Goal: Find contact information: Find specific fact

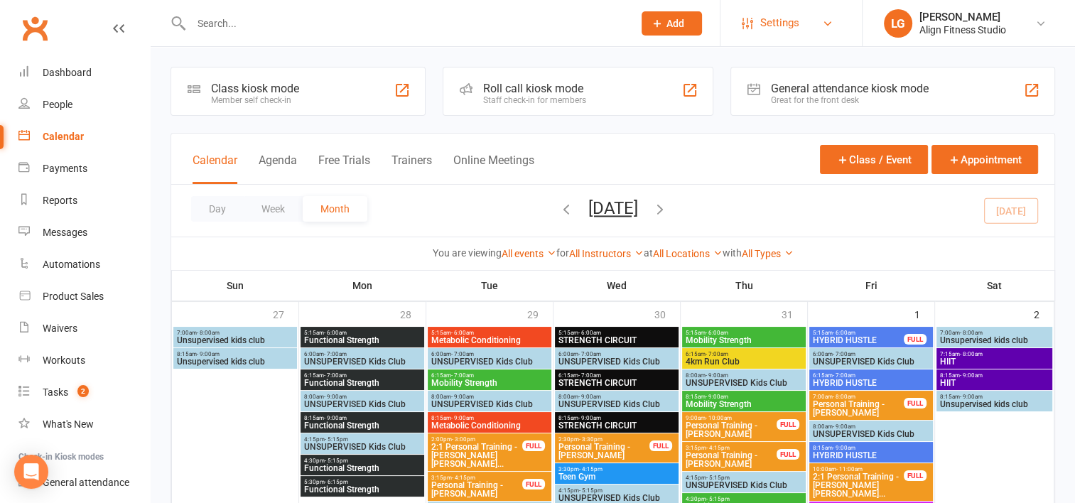
click at [835, 26] on link "Settings" at bounding box center [791, 23] width 99 height 32
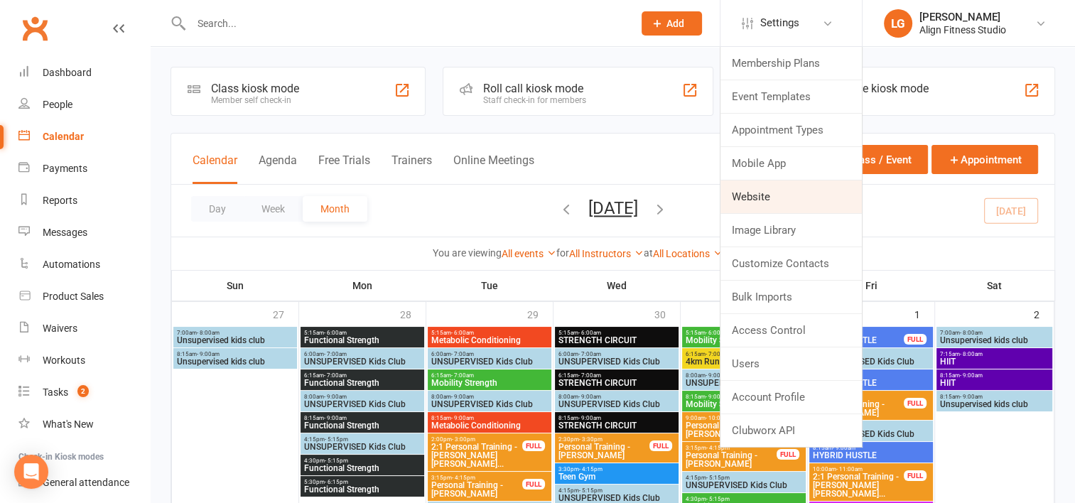
click at [775, 203] on link "Website" at bounding box center [791, 197] width 141 height 33
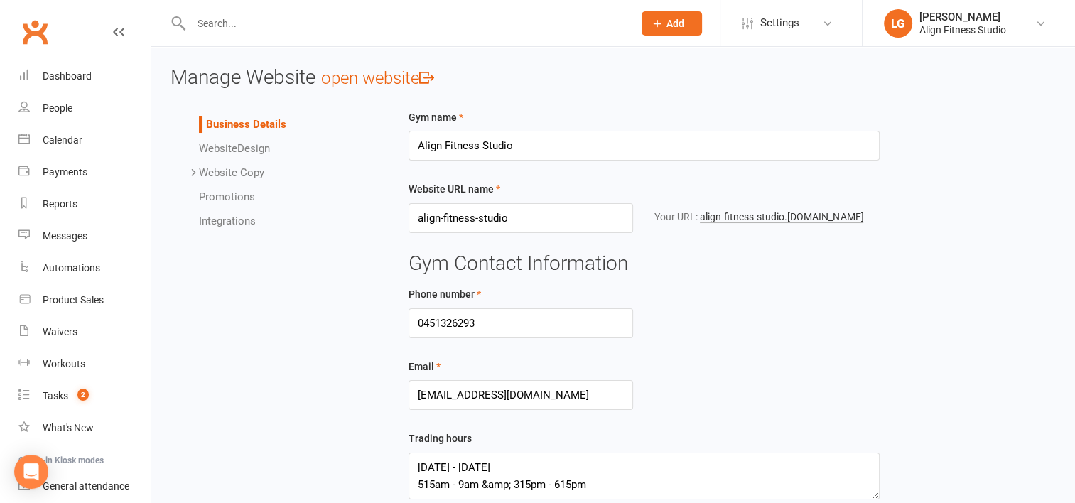
click at [256, 149] on link "Website Design" at bounding box center [234, 148] width 71 height 13
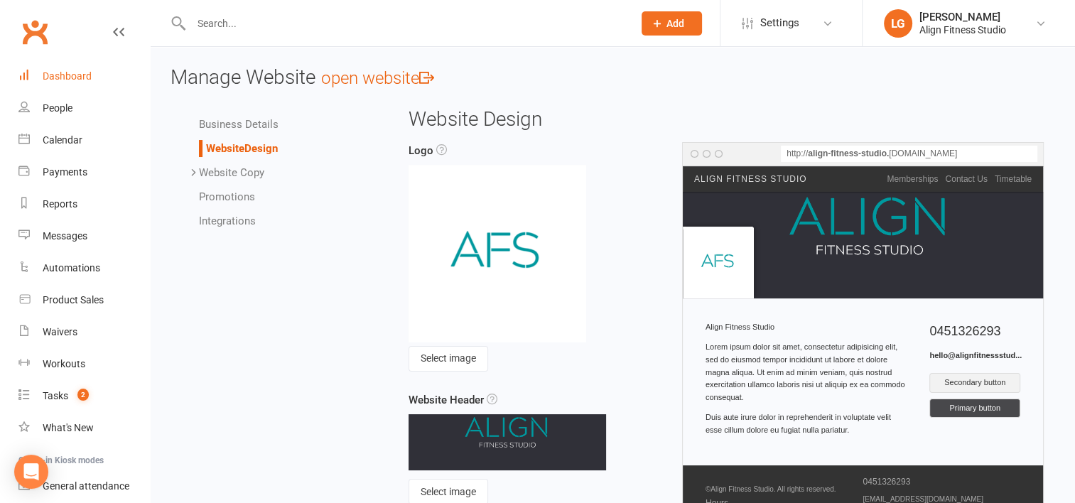
click at [71, 70] on div "Dashboard" at bounding box center [67, 75] width 49 height 11
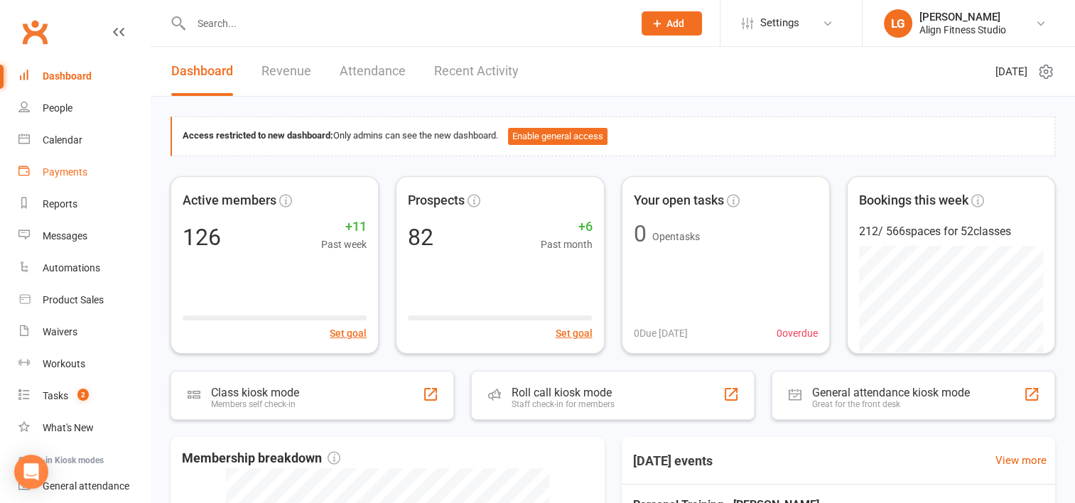
click at [60, 178] on link "Payments" at bounding box center [84, 172] width 132 height 32
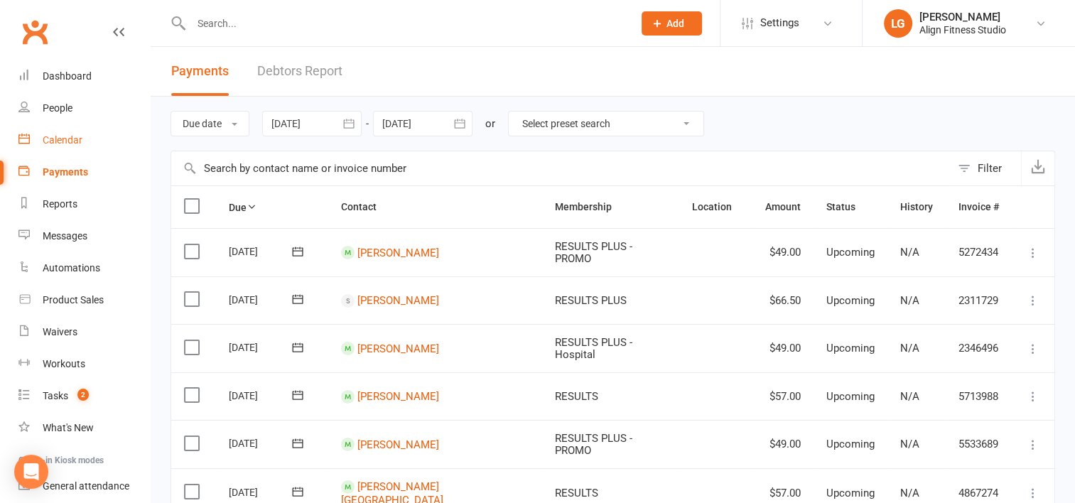
click at [68, 144] on div "Calendar" at bounding box center [63, 139] width 40 height 11
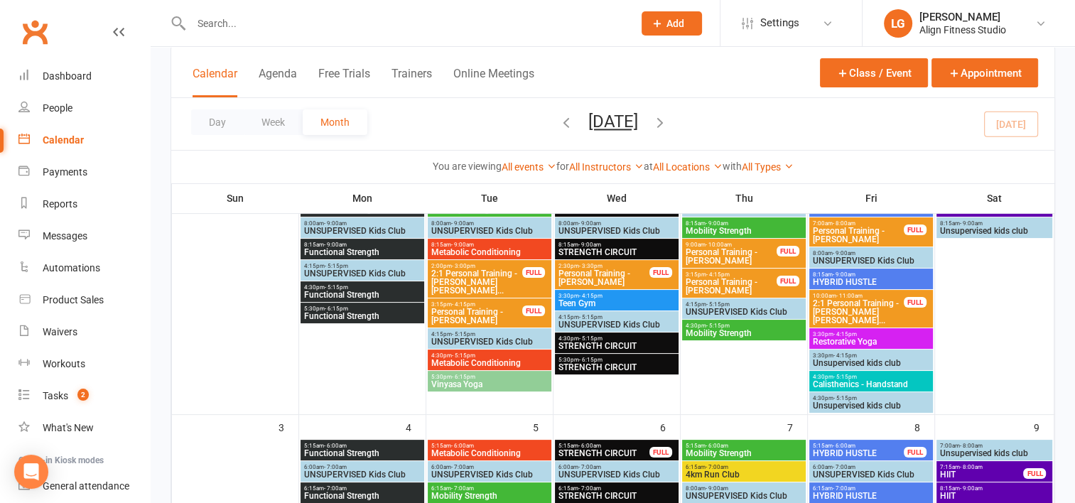
scroll to position [173, 0]
click at [826, 26] on icon at bounding box center [827, 23] width 11 height 11
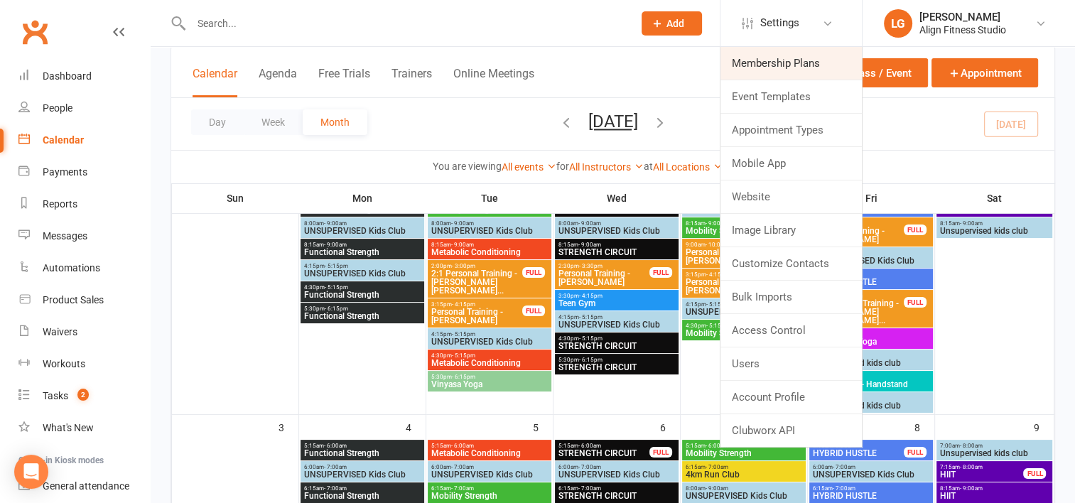
click at [781, 63] on link "Membership Plans" at bounding box center [791, 63] width 141 height 33
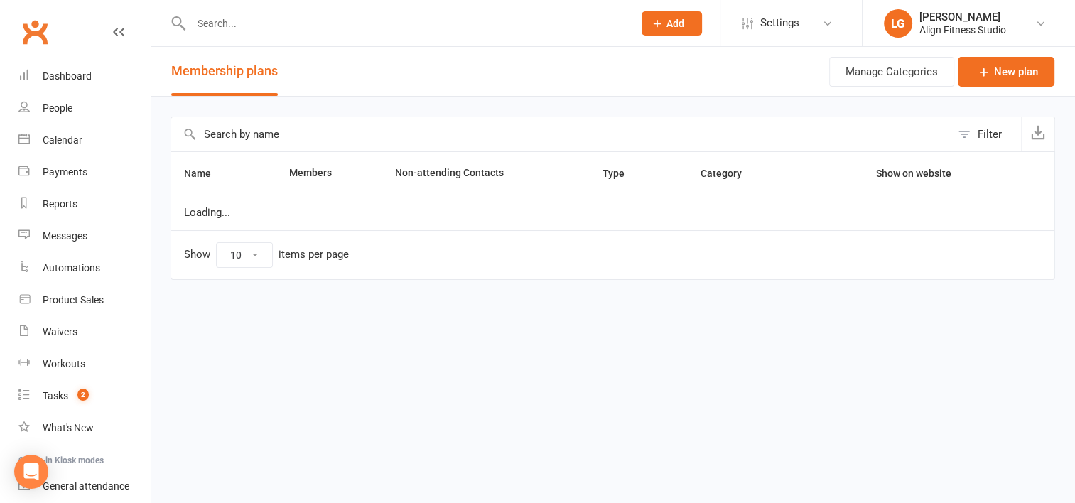
select select "100"
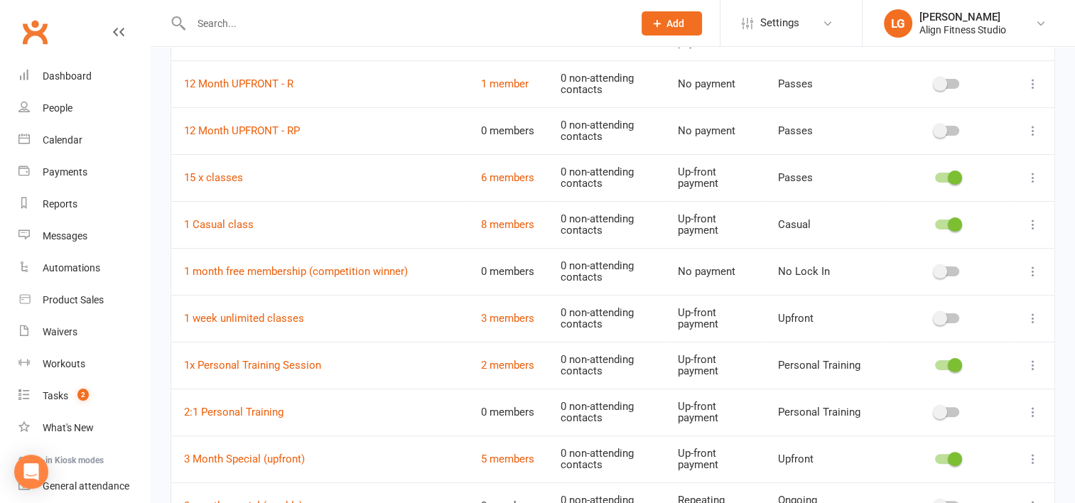
scroll to position [183, 0]
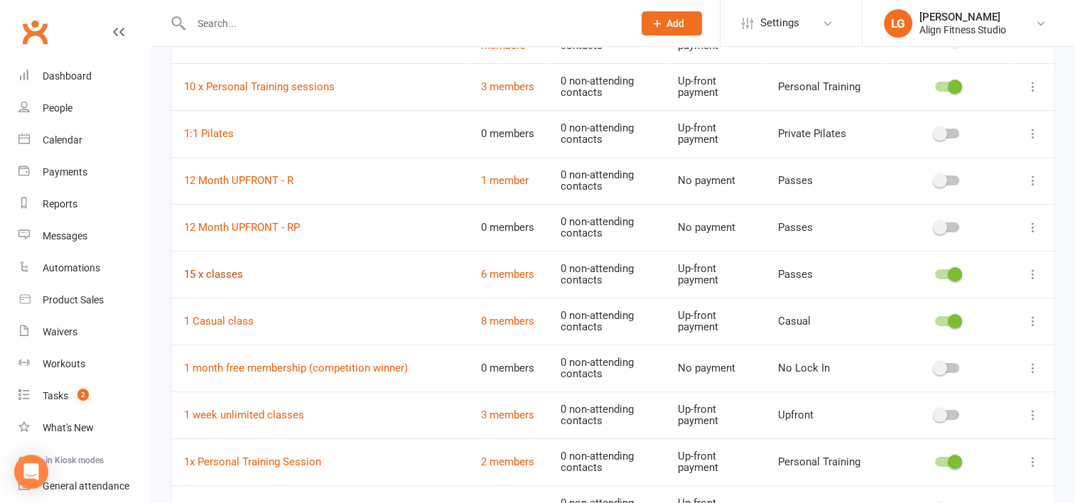
click at [214, 268] on link "15 x classes" at bounding box center [213, 274] width 59 height 13
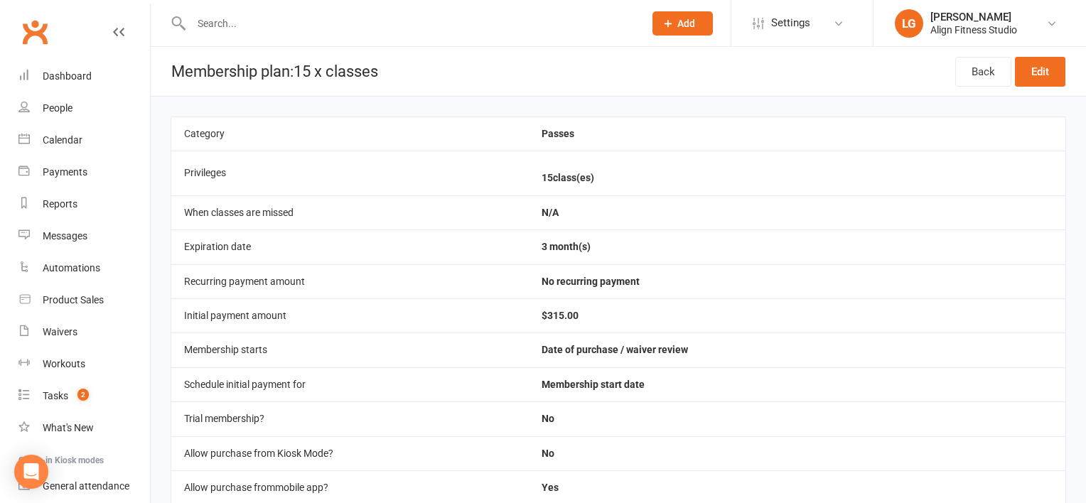
select select "100"
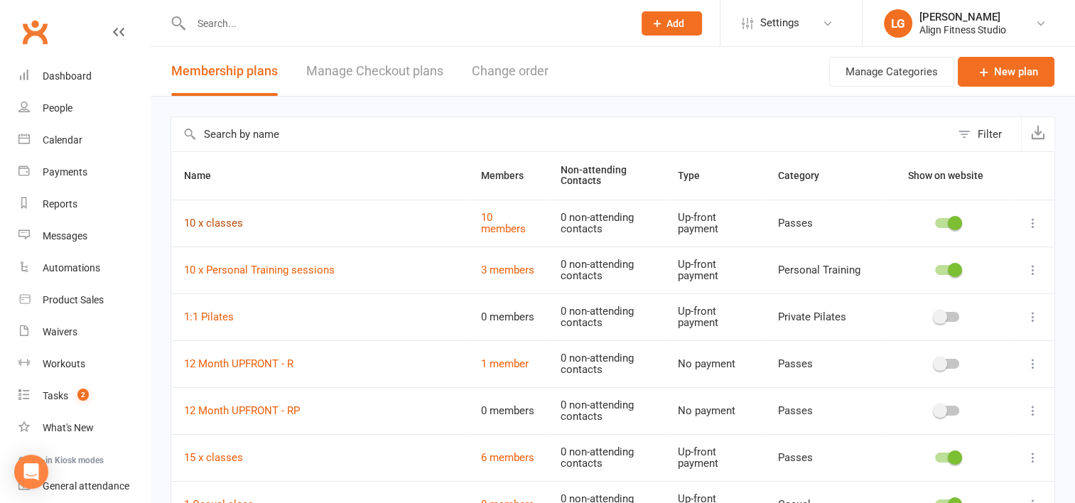
click at [218, 219] on link "10 x classes" at bounding box center [213, 223] width 59 height 13
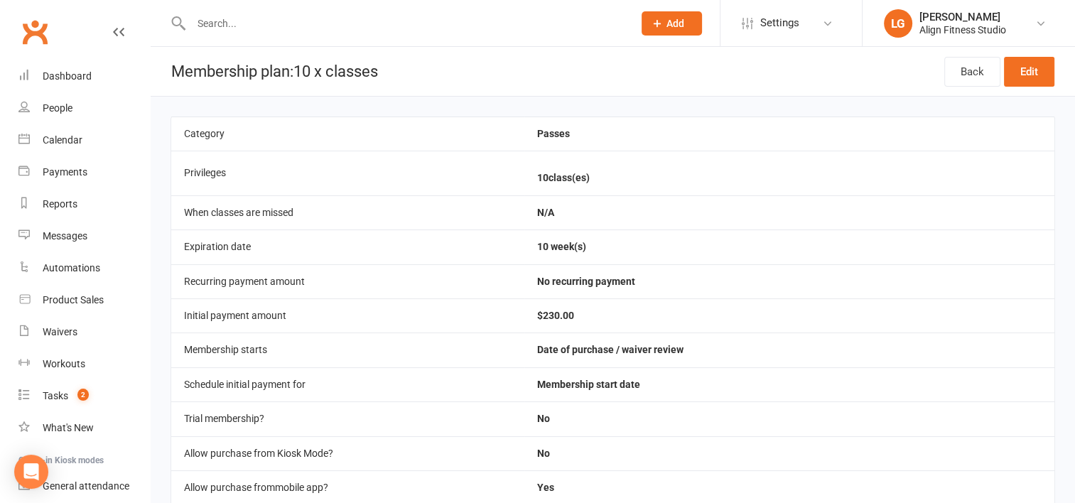
select select "100"
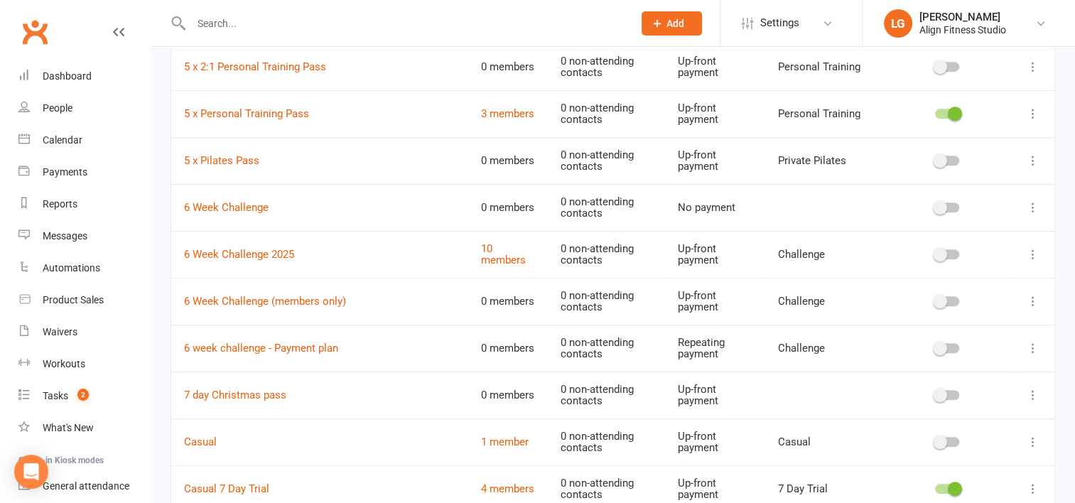
scroll to position [862, 0]
click at [495, 260] on link "10 members" at bounding box center [503, 253] width 45 height 25
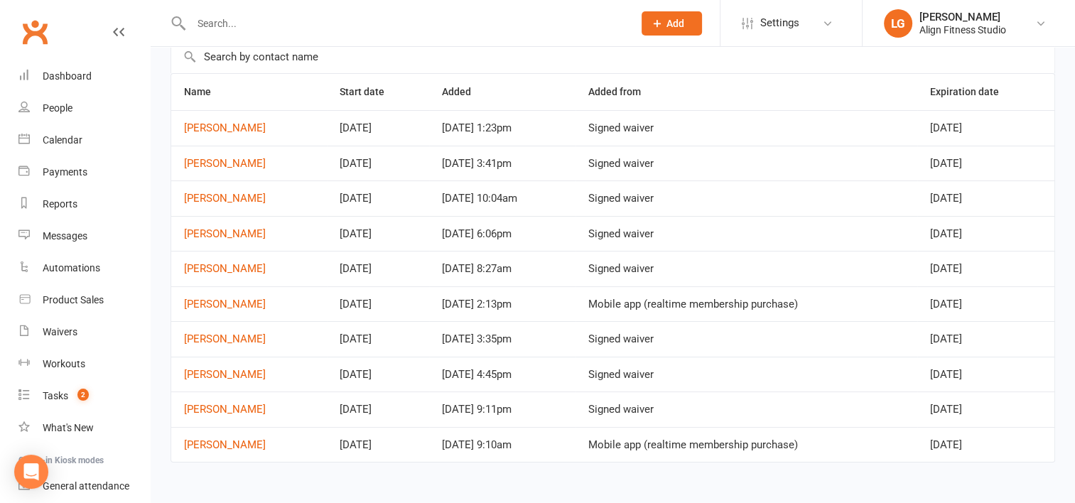
scroll to position [95, 0]
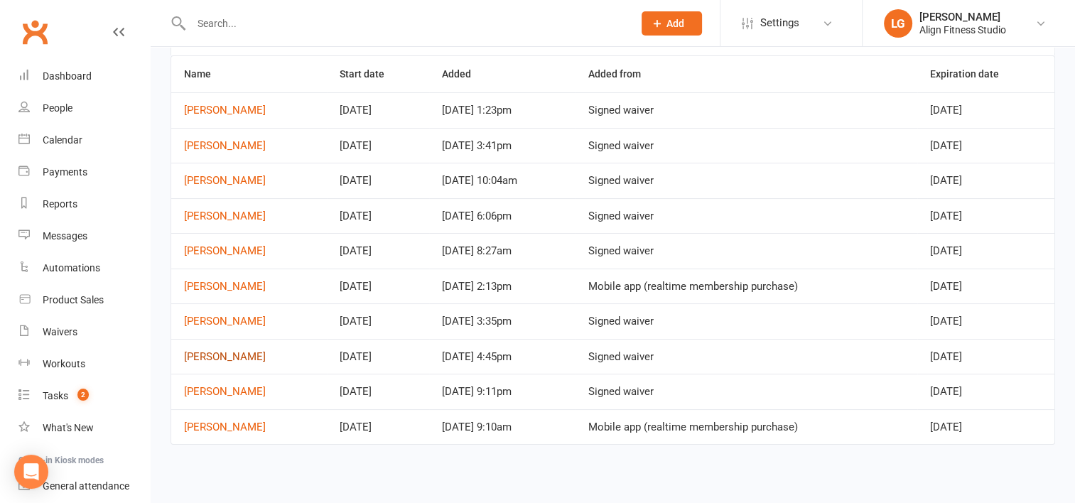
click at [222, 352] on link "[PERSON_NAME]" at bounding box center [225, 356] width 82 height 13
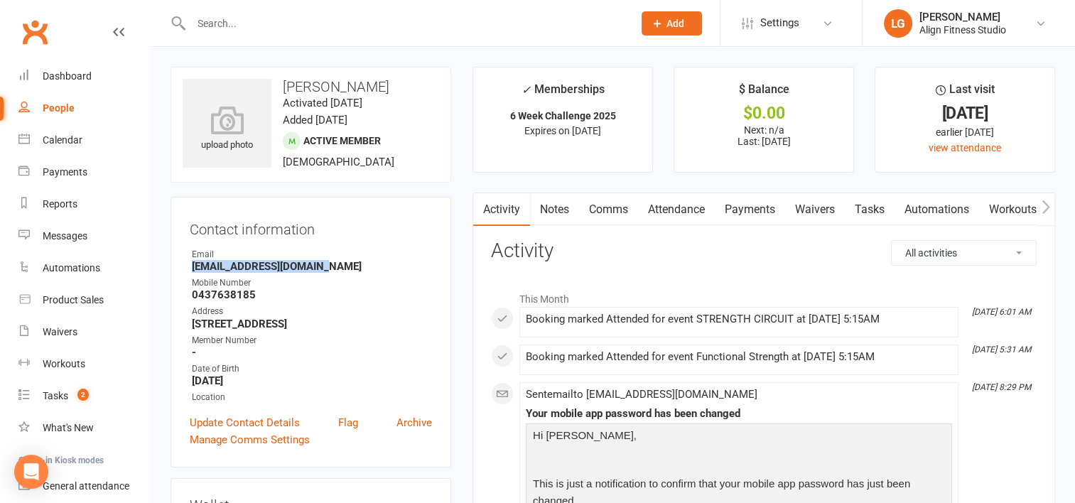
drag, startPoint x: 336, startPoint y: 267, endPoint x: 180, endPoint y: 266, distance: 156.4
click at [180, 266] on div "Contact information Owner Email [EMAIL_ADDRESS][DOMAIN_NAME] Mobile Number [PHO…" at bounding box center [311, 332] width 281 height 271
drag, startPoint x: 180, startPoint y: 266, endPoint x: 235, endPoint y: 264, distance: 55.5
copy strong "[EMAIL_ADDRESS][DOMAIN_NAME]"
